Goal: Information Seeking & Learning: Find specific fact

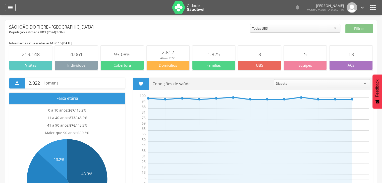
click at [10, 10] on icon "" at bounding box center [10, 8] width 6 height 6
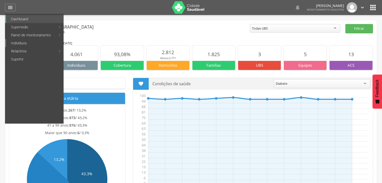
click at [20, 44] on link "Indivíduos" at bounding box center [34, 43] width 57 height 8
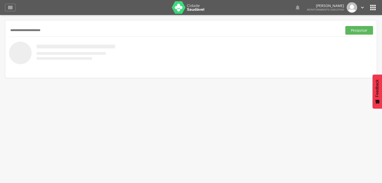
type input "**********"
click at [345, 26] on button "Pesquisar" at bounding box center [359, 30] width 28 height 9
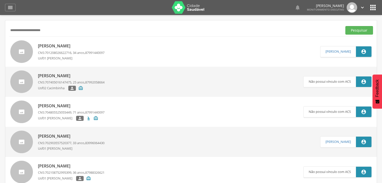
click at [57, 47] on p "[PERSON_NAME]" at bounding box center [71, 46] width 67 height 6
type input "**********"
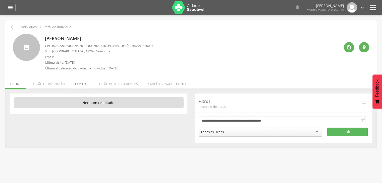
click at [79, 83] on li "Família" at bounding box center [80, 83] width 21 height 12
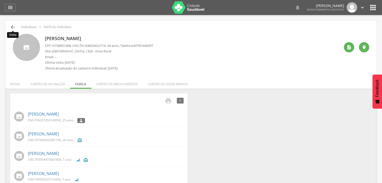
click at [11, 29] on icon "" at bounding box center [13, 27] width 6 height 6
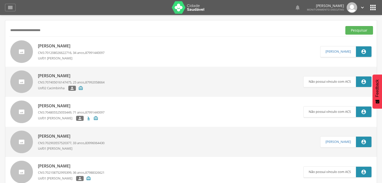
click at [57, 49] on p "[PERSON_NAME]" at bounding box center [71, 46] width 67 height 6
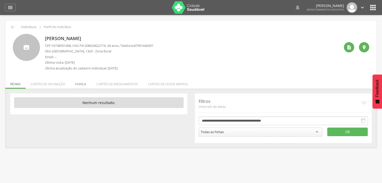
click at [74, 85] on li "Família" at bounding box center [80, 83] width 21 height 12
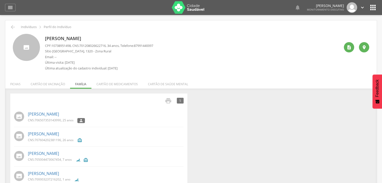
drag, startPoint x: 88, startPoint y: 38, endPoint x: 3, endPoint y: 10, distance: 90.1
click at [3, 10] on div " Dashboard Supervisão Produtividade Mapa da cidade Mapa de cobertura Ranking A…" at bounding box center [191, 91] width 382 height 183
click at [16, 25] on div " Indivíduos  Perfil do Indivíduo" at bounding box center [191, 27] width 364 height 6
click at [12, 26] on icon "" at bounding box center [13, 27] width 6 height 6
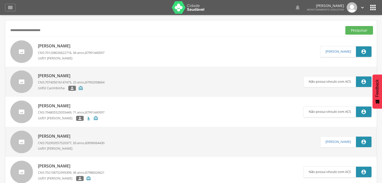
drag, startPoint x: 52, startPoint y: 29, endPoint x: 0, endPoint y: 32, distance: 52.3
click at [0, 32] on div " Supervisão  Distritos  Ubs Coordenador: - São João do Tigre / [GEOGRAPHIC_D…" at bounding box center [191, 106] width 382 height 183
click at [345, 26] on button "Pesquisar" at bounding box center [359, 30] width 28 height 9
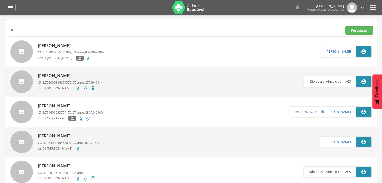
type input "*"
click at [345, 26] on button "Pesquisar" at bounding box center [359, 30] width 28 height 9
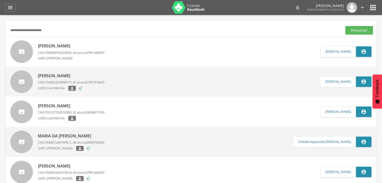
click at [70, 43] on div "[PERSON_NAME] da Paz CNS: 700508732023553 , 54 anos, 87991440097 Usf01 [PERSON_…" at bounding box center [71, 52] width 67 height 20
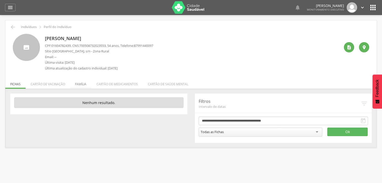
click at [81, 81] on li "Família" at bounding box center [80, 83] width 21 height 12
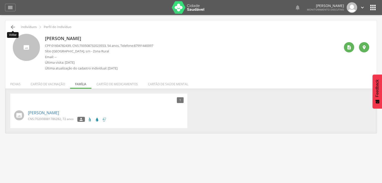
click at [10, 25] on icon "" at bounding box center [13, 27] width 6 height 6
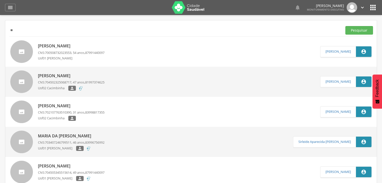
type input "*"
click at [345, 26] on button "Pesquisar" at bounding box center [359, 30] width 28 height 9
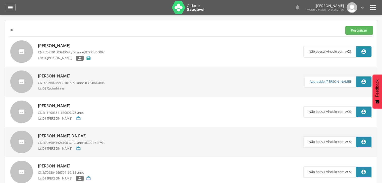
type input "*"
type input "**********"
click at [345, 26] on button "Pesquisar" at bounding box center [359, 30] width 28 height 9
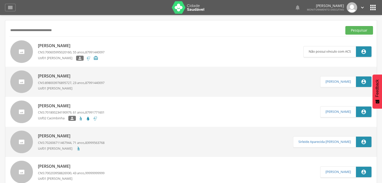
click at [84, 52] on p "CNS: 700605995020160 , 55 anos, 87991440097" at bounding box center [71, 52] width 67 height 5
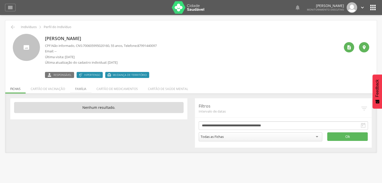
click at [82, 86] on li "Família" at bounding box center [80, 88] width 21 height 12
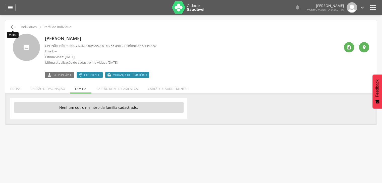
click at [11, 27] on icon "" at bounding box center [13, 27] width 6 height 6
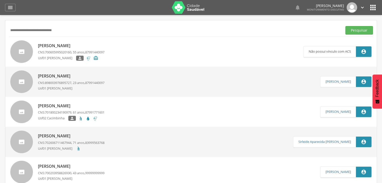
click at [345, 26] on button "Pesquisar" at bounding box center [359, 30] width 28 height 9
